Goal: Check status: Check status

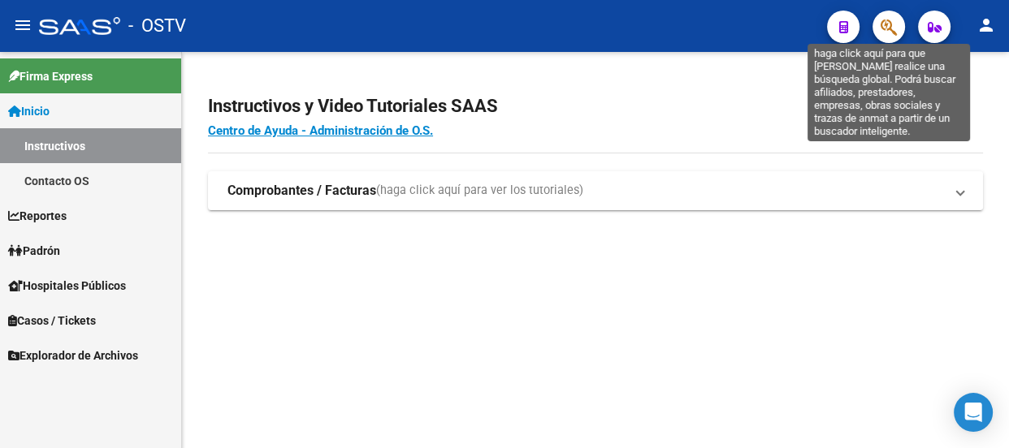
click at [883, 20] on icon "button" at bounding box center [888, 27] width 16 height 19
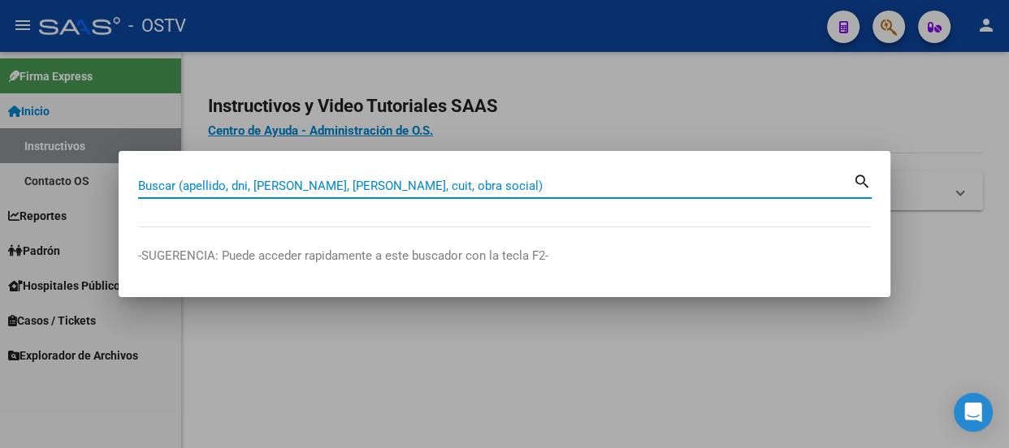
paste input "20431025052"
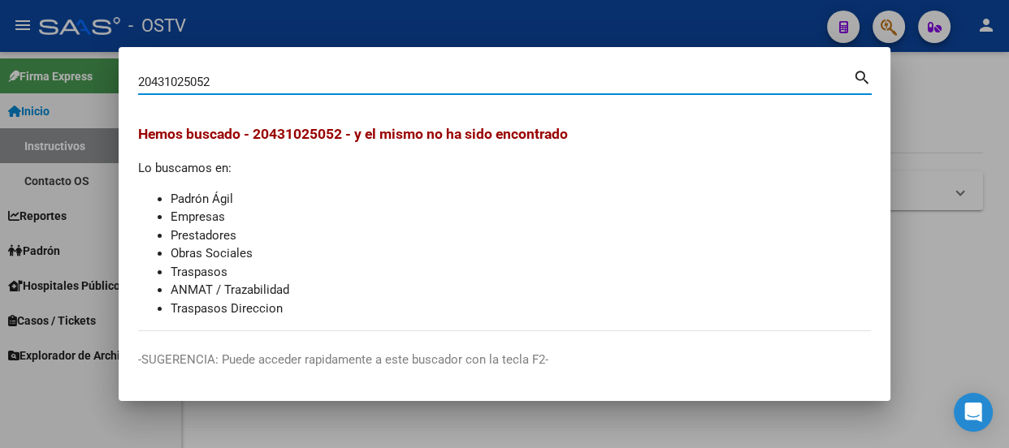
click at [223, 88] on input "20431025052" at bounding box center [495, 82] width 715 height 15
click at [410, 81] on input "20431025052" at bounding box center [495, 82] width 715 height 15
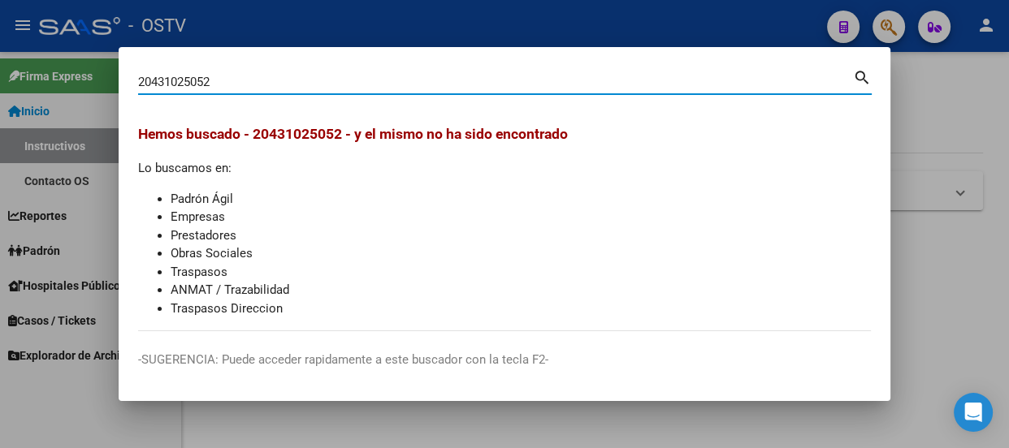
paste input "17825200"
type input "17825200"
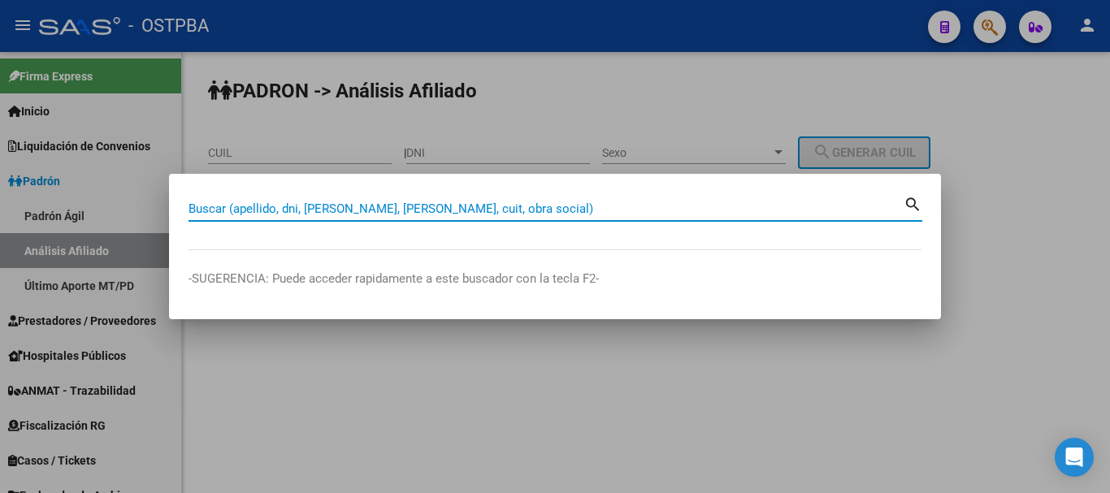
paste input "20431025052"
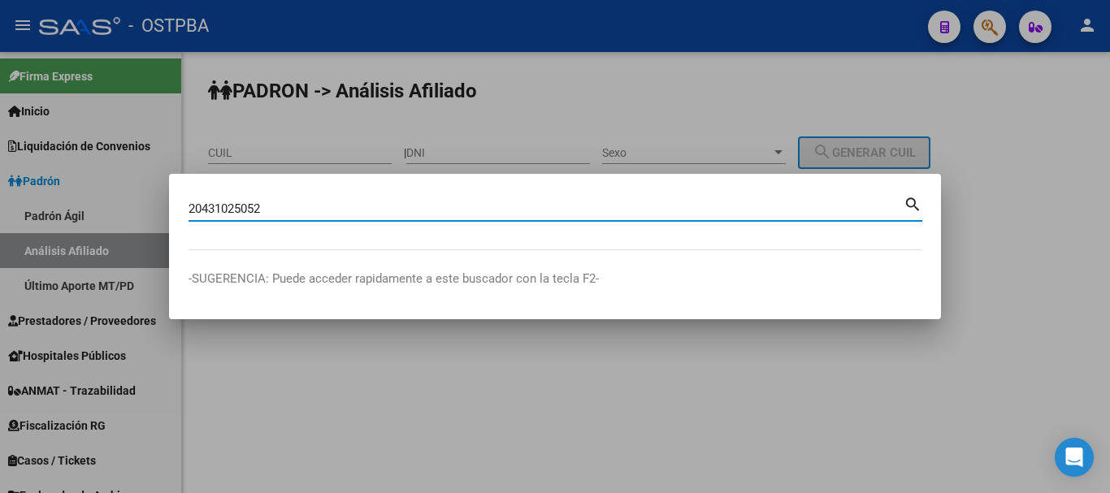
type input "20431025052"
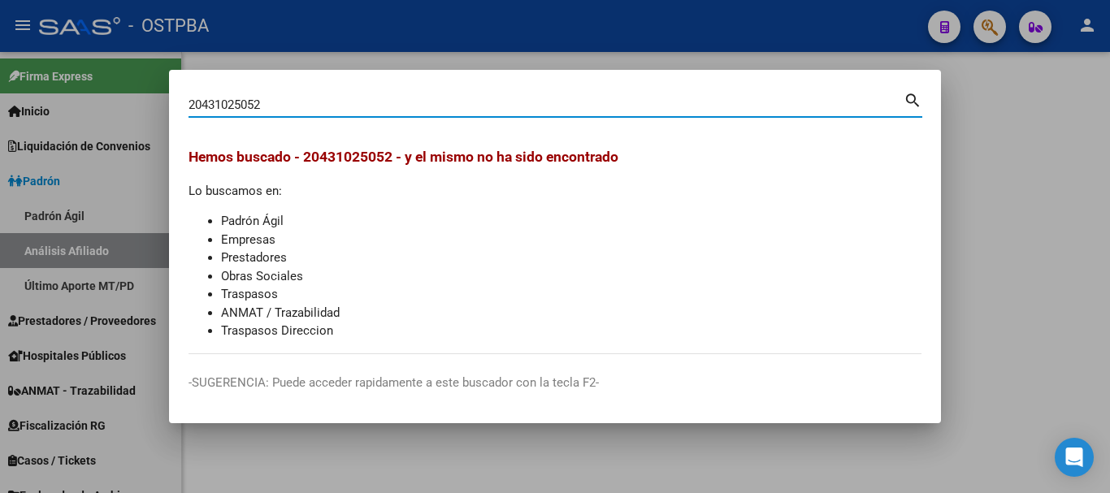
click at [310, 36] on div at bounding box center [555, 246] width 1110 height 493
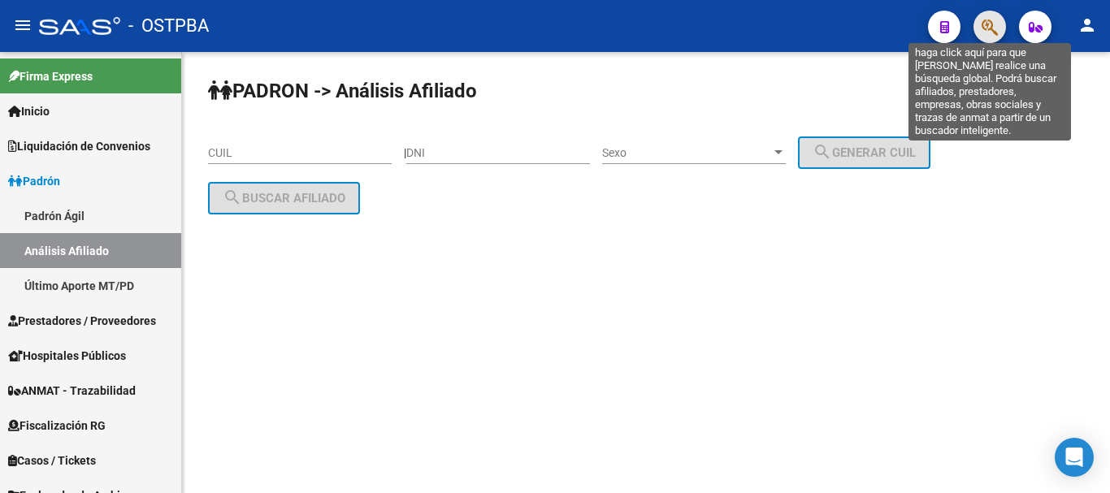
click at [989, 24] on icon "button" at bounding box center [989, 27] width 16 height 19
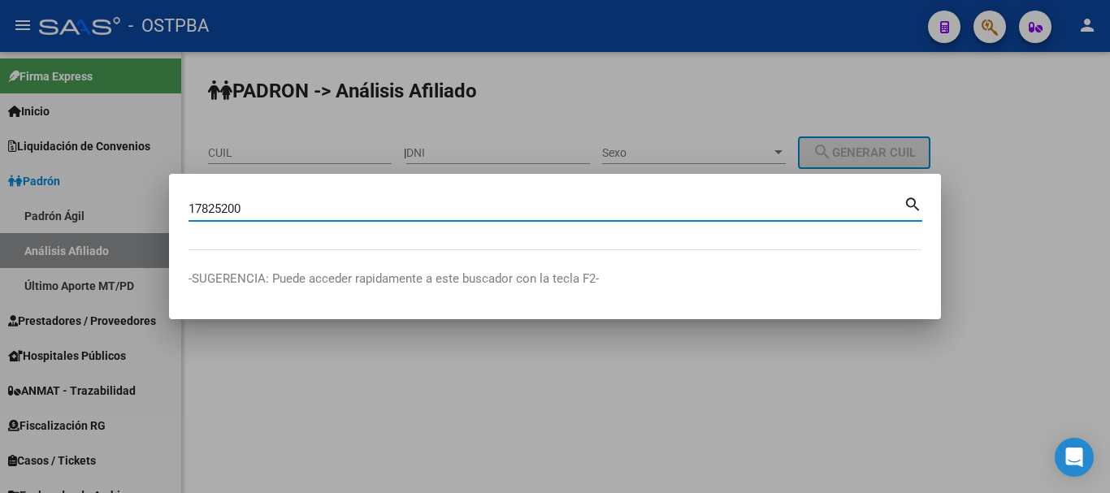
type input "17825200"
